Goal: Task Accomplishment & Management: Use online tool/utility

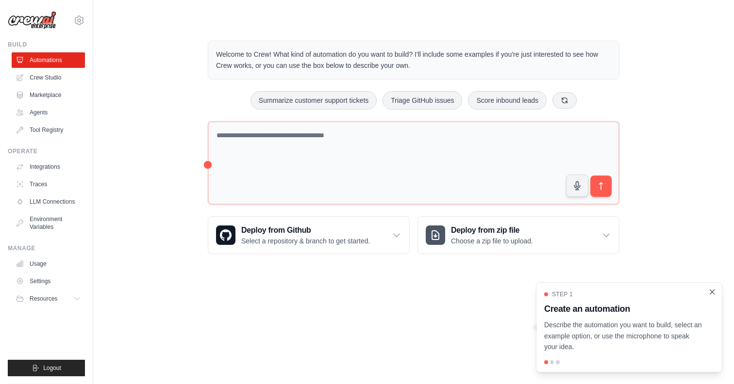
click at [711, 293] on icon "Close walkthrough" at bounding box center [712, 292] width 4 height 4
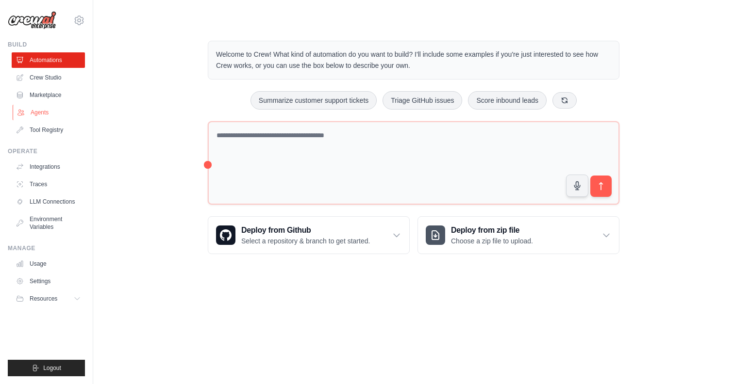
click at [48, 112] on link "Agents" at bounding box center [49, 113] width 73 height 16
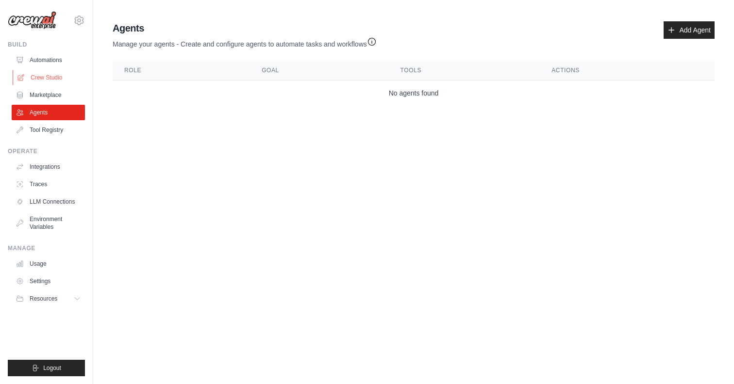
click at [48, 79] on link "Crew Studio" at bounding box center [49, 78] width 73 height 16
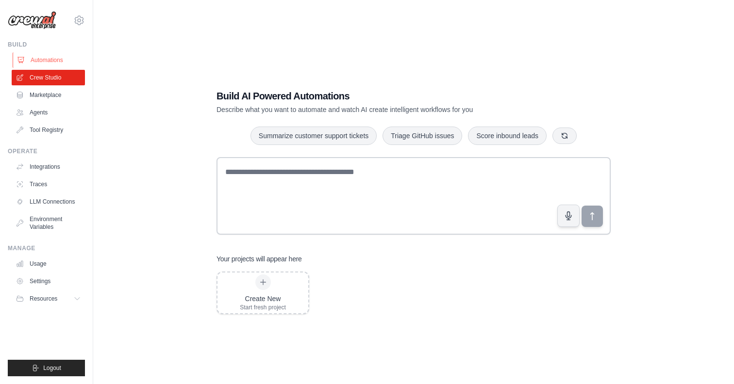
click at [49, 53] on link "Automations" at bounding box center [49, 60] width 73 height 16
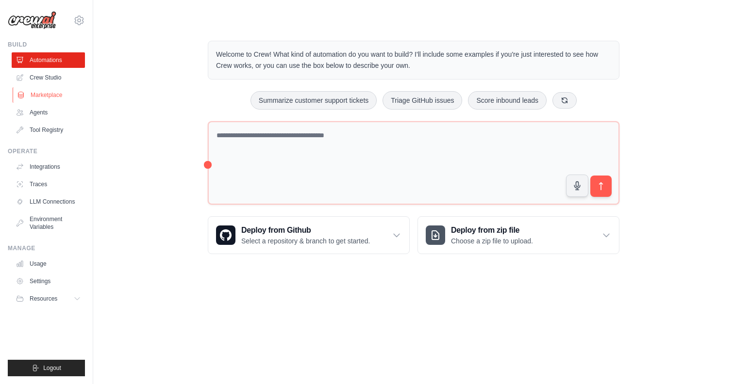
click at [54, 98] on link "Marketplace" at bounding box center [49, 95] width 73 height 16
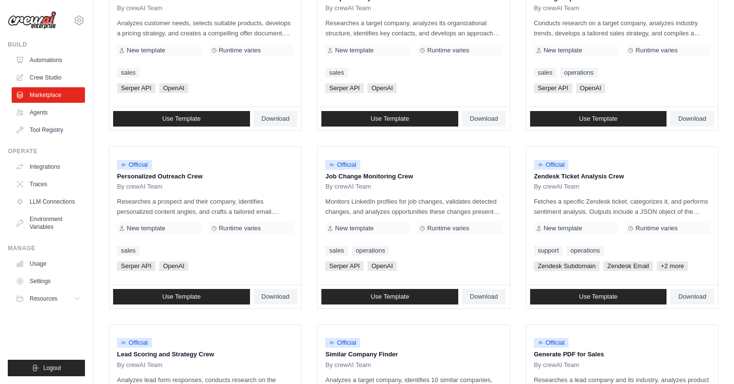
scroll to position [261, 0]
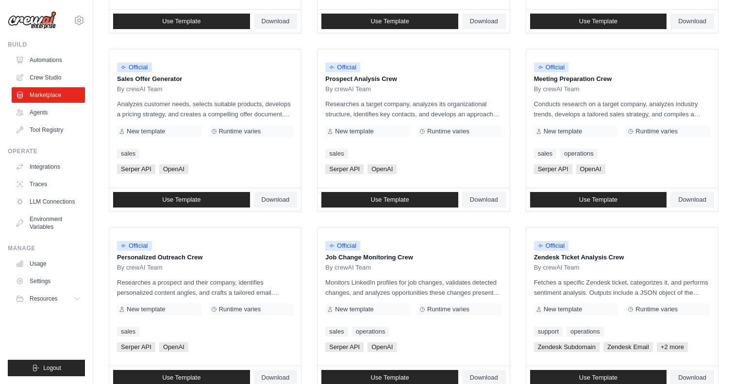
click at [512, 138] on ul "Official Contract Analysis Template By crewAI Team Analyzes contracts to extrac…" at bounding box center [413, 219] width 609 height 698
click at [409, 197] on link "Use Template" at bounding box center [389, 200] width 137 height 16
